Goal: Task Accomplishment & Management: Manage account settings

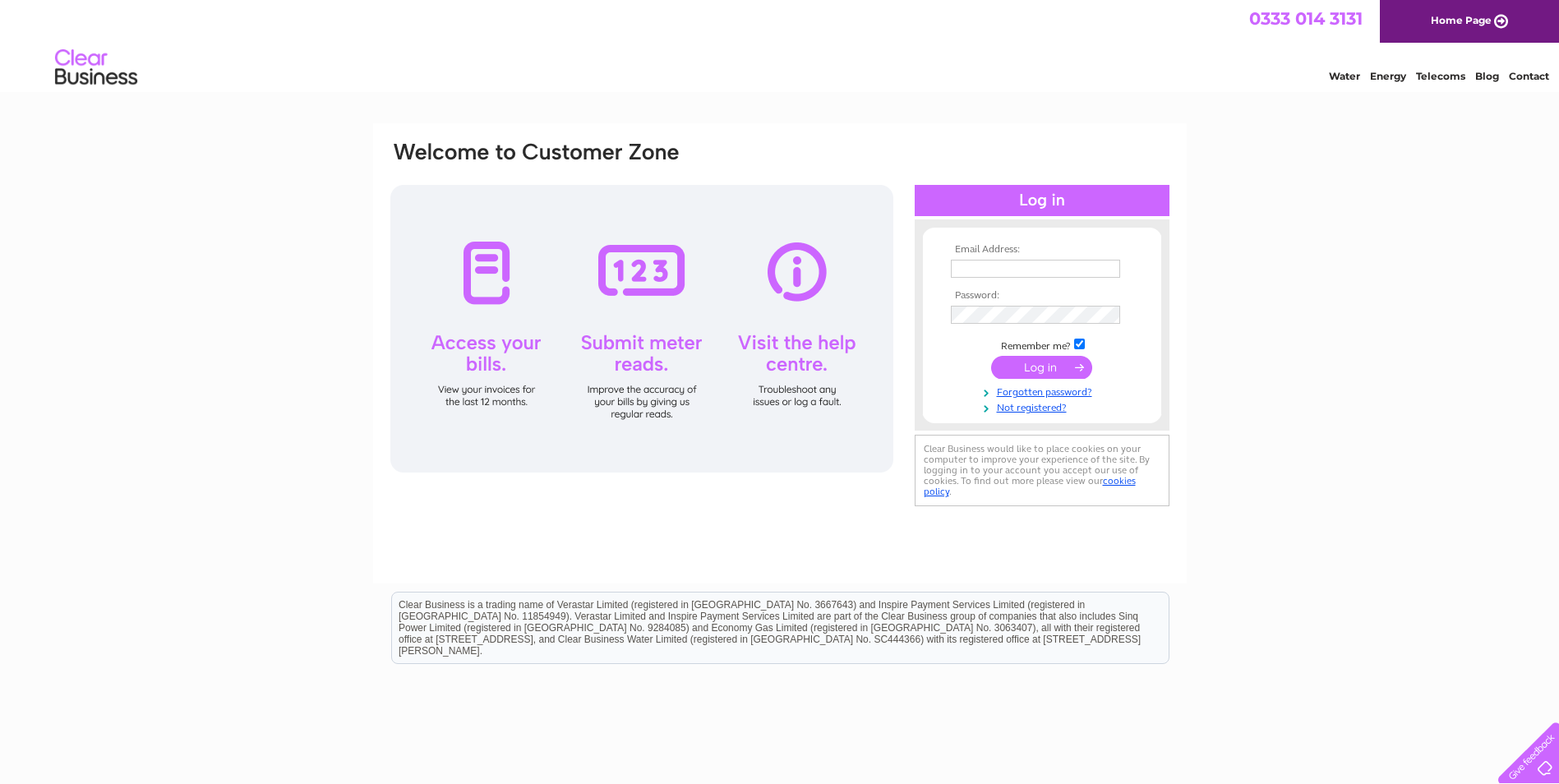
click at [1012, 267] on input "text" at bounding box center [1034, 268] width 169 height 18
click at [1026, 275] on input "text" at bounding box center [1035, 269] width 171 height 20
type input "Stephen.Martin@rwe.com"
click at [1048, 374] on input "submit" at bounding box center [1041, 369] width 101 height 23
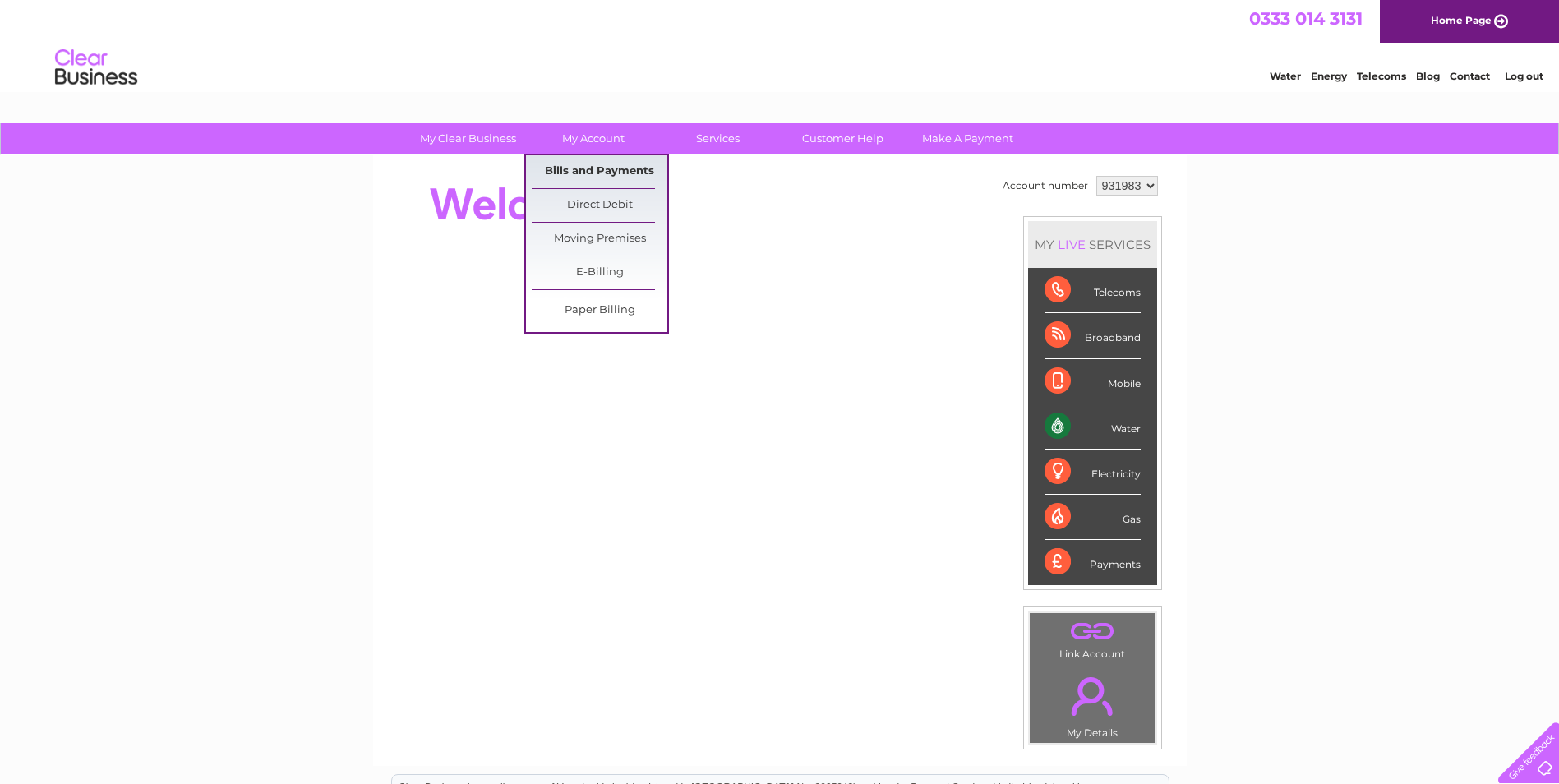
click at [593, 169] on link "Bills and Payments" at bounding box center [599, 172] width 136 height 33
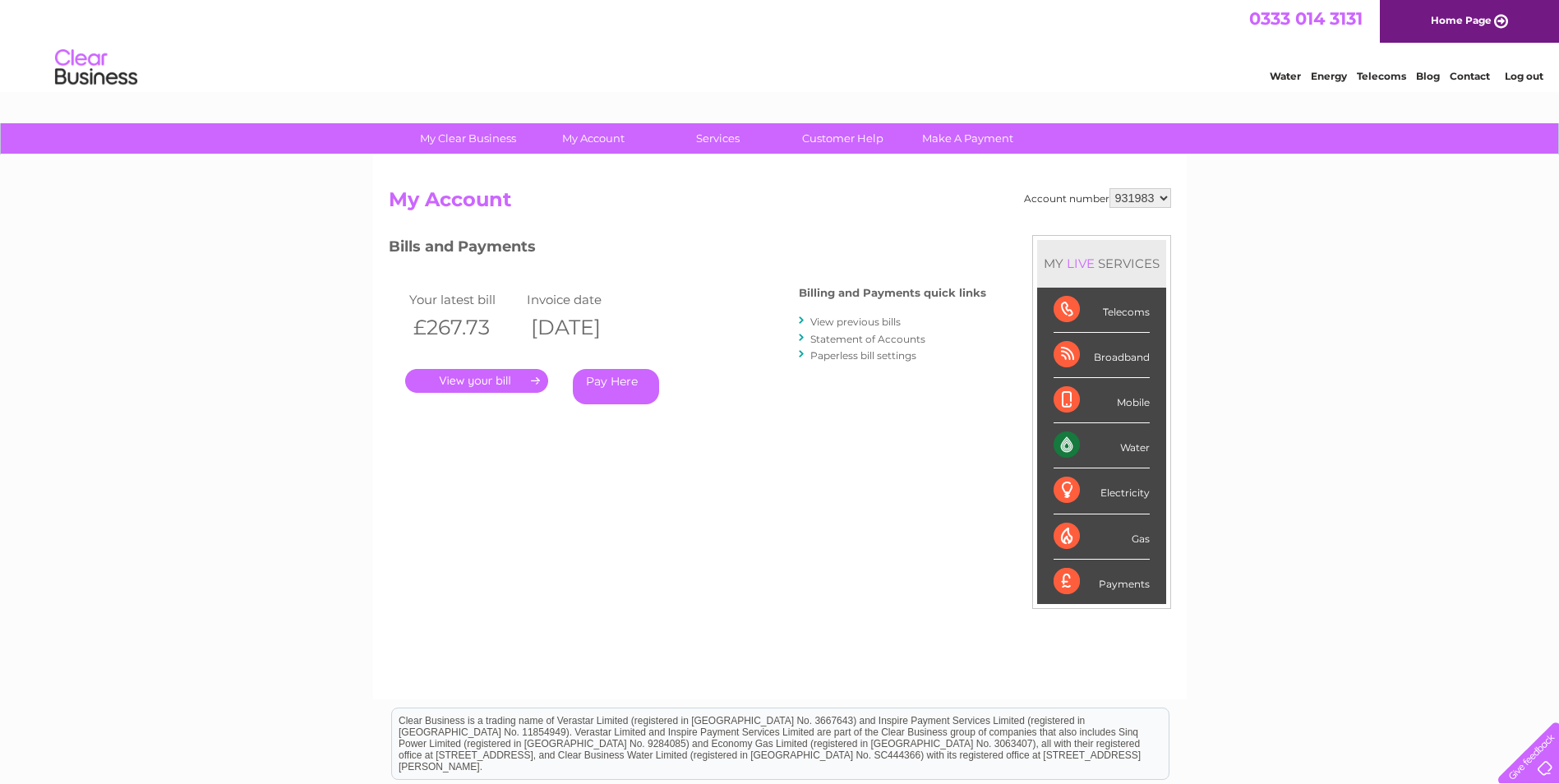
click at [457, 379] on link "." at bounding box center [477, 380] width 143 height 24
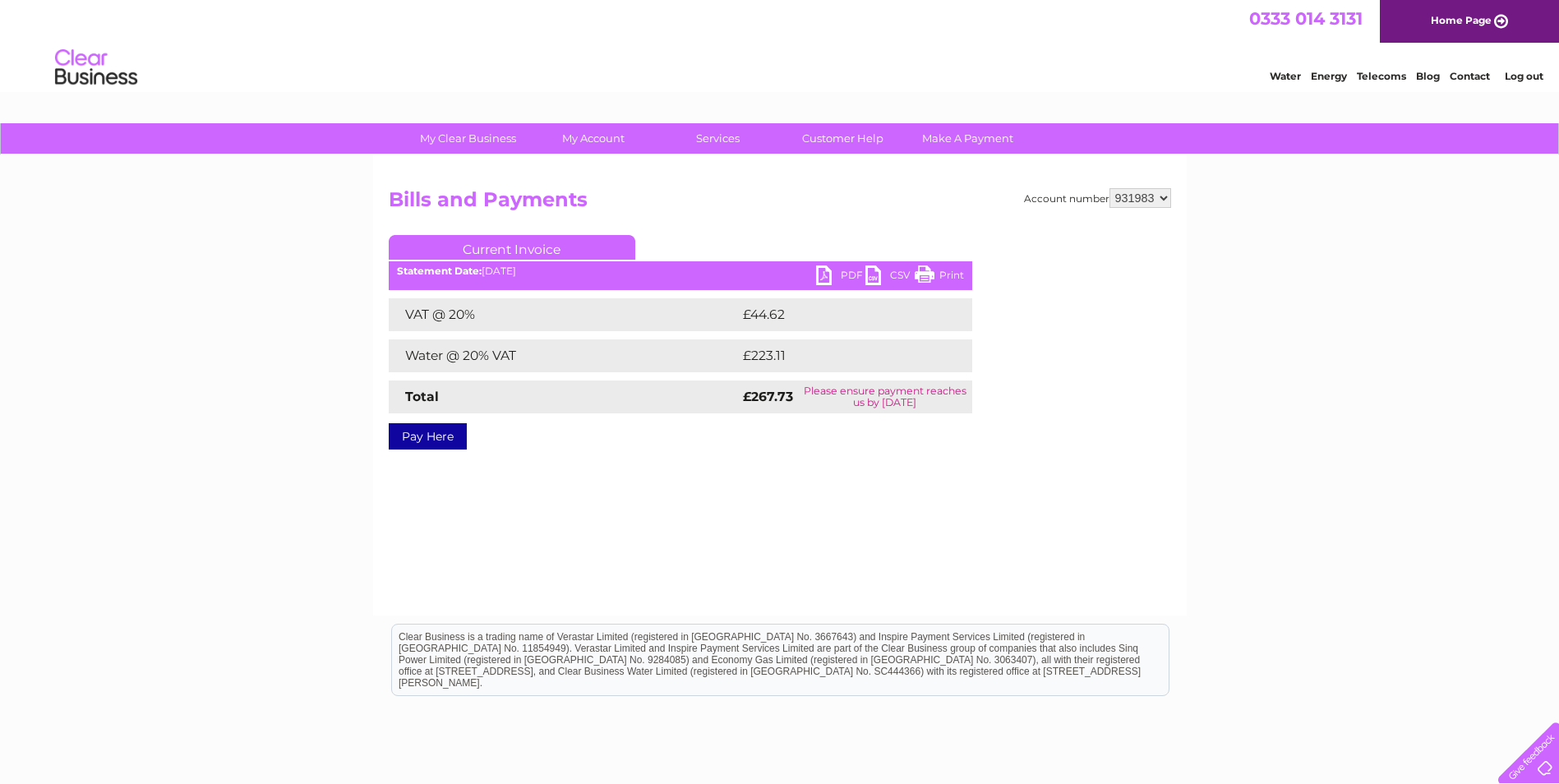
click at [817, 282] on link "PDF" at bounding box center [841, 276] width 49 height 24
